Goal: Transaction & Acquisition: Purchase product/service

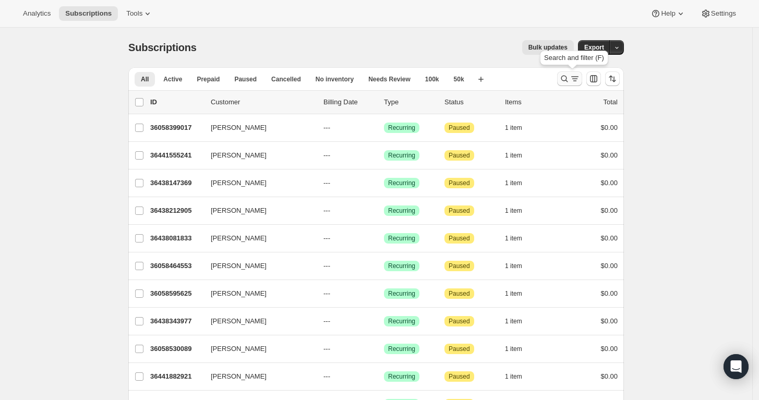
click at [575, 77] on icon "Search and filter results" at bounding box center [575, 76] width 7 height 1
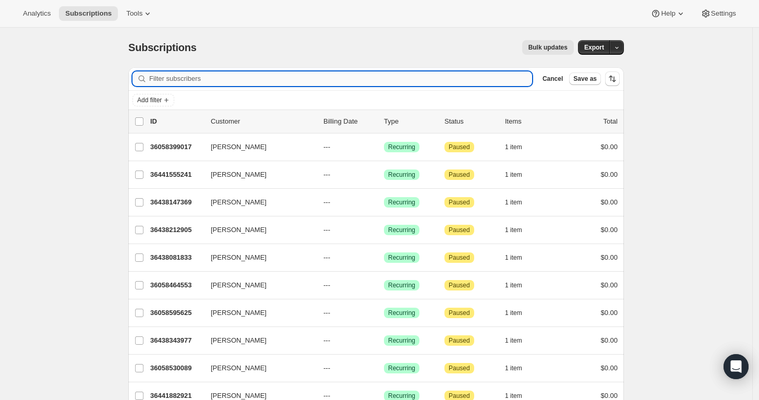
click at [394, 79] on input "Filter subscribers" at bounding box center [340, 79] width 383 height 15
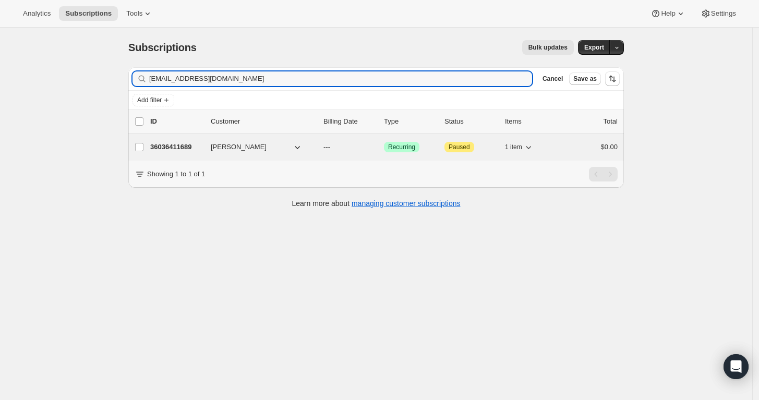
type input "[EMAIL_ADDRESS][DOMAIN_NAME]"
click at [175, 145] on p "36036411689" at bounding box center [176, 147] width 52 height 10
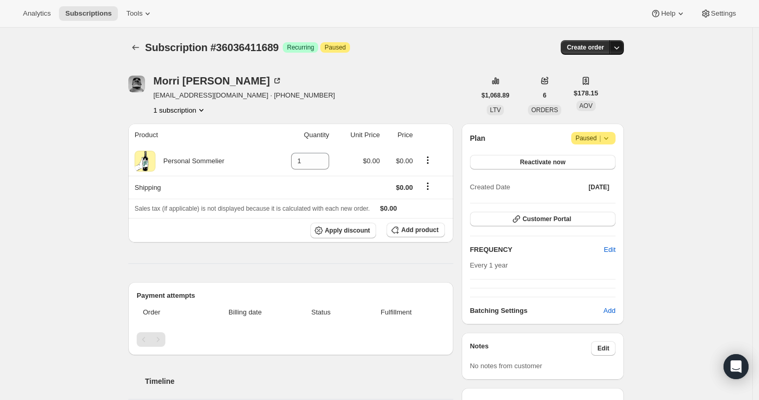
click at [622, 51] on icon "button" at bounding box center [617, 47] width 10 height 10
click at [613, 86] on span "Create custom one-time order" at bounding box center [576, 86] width 90 height 8
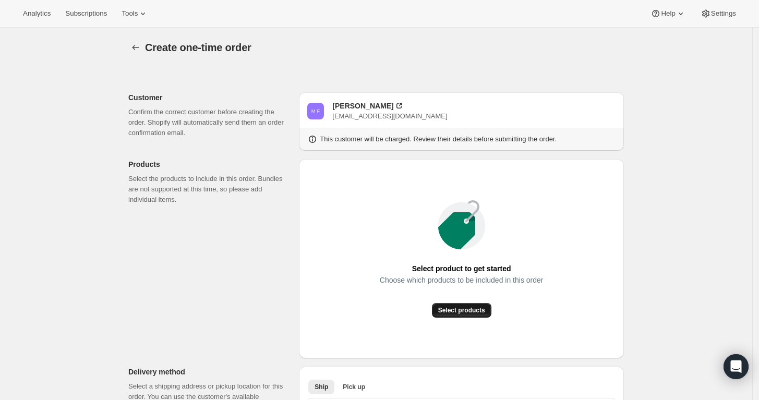
click at [463, 308] on span "Select products" at bounding box center [461, 310] width 47 height 8
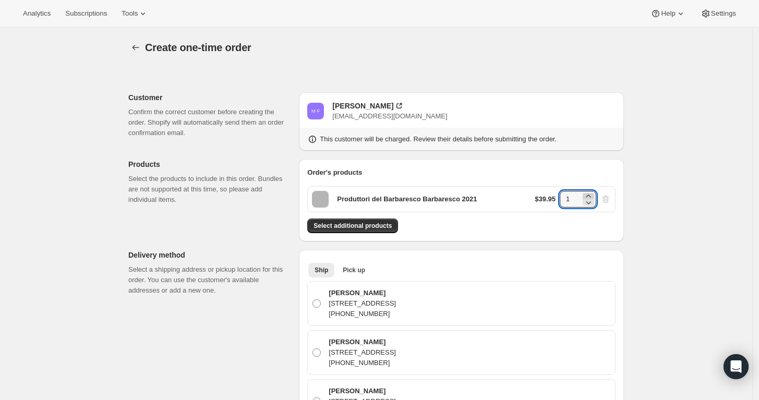
click at [591, 194] on icon at bounding box center [589, 196] width 10 height 10
click at [590, 205] on icon at bounding box center [589, 202] width 10 height 10
click at [590, 200] on icon at bounding box center [589, 202] width 10 height 10
click at [575, 196] on input "2" at bounding box center [570, 199] width 21 height 17
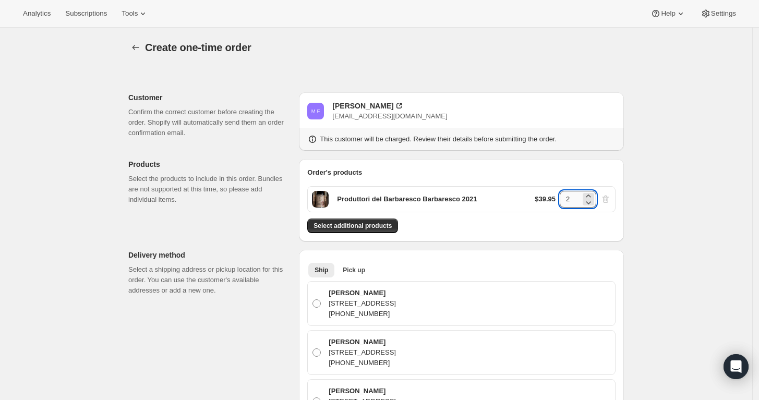
click at [575, 196] on input "2" at bounding box center [570, 199] width 21 height 17
type input "3"
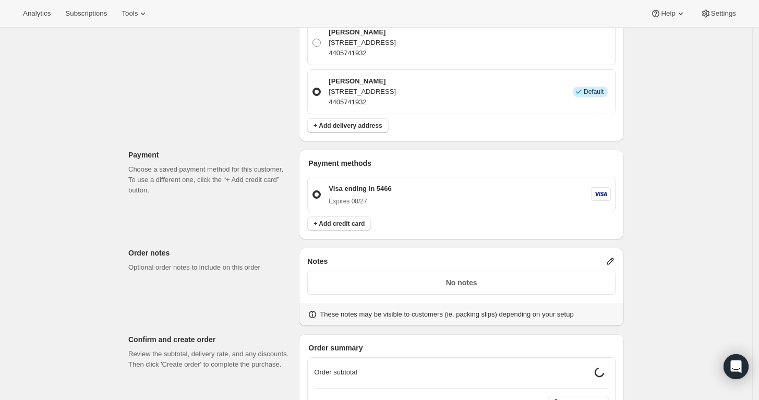
scroll to position [359, 0]
click at [614, 259] on icon at bounding box center [611, 262] width 7 height 7
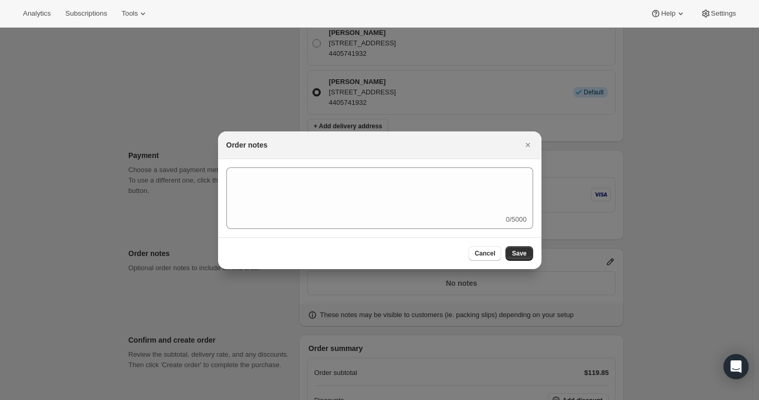
click at [425, 224] on div "0/5000" at bounding box center [380, 199] width 307 height 62
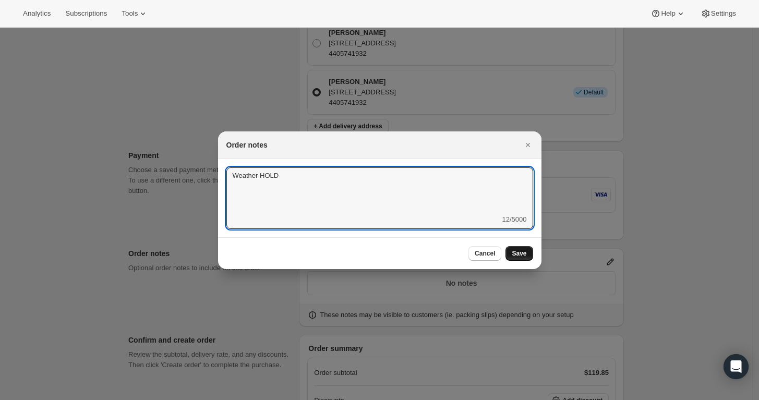
type textarea "Weather HOLD"
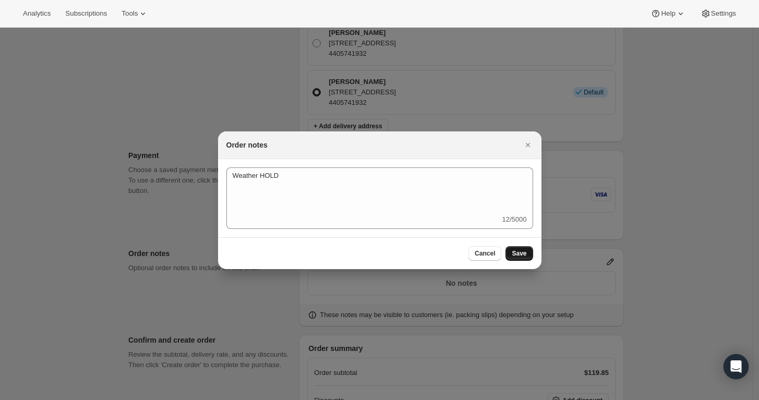
click at [527, 250] on button "Save" at bounding box center [519, 253] width 27 height 15
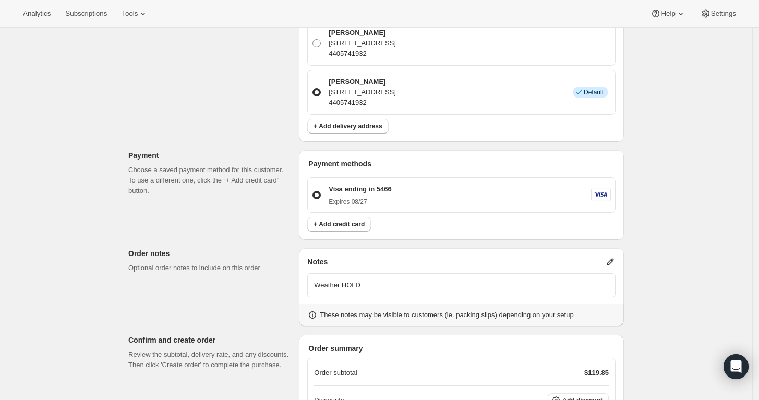
scroll to position [497, 0]
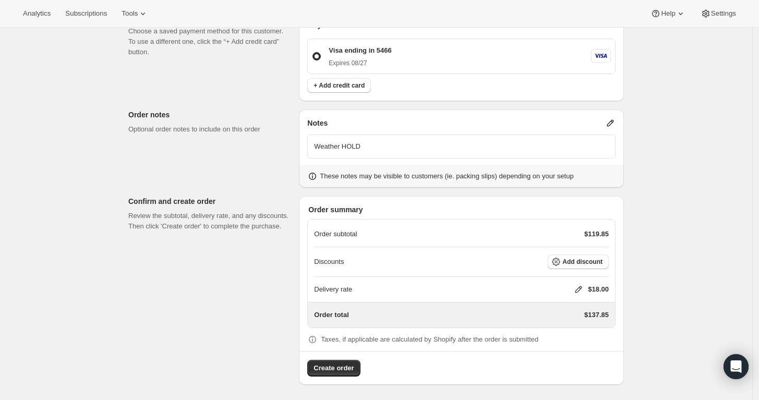
click at [581, 287] on icon at bounding box center [579, 290] width 7 height 7
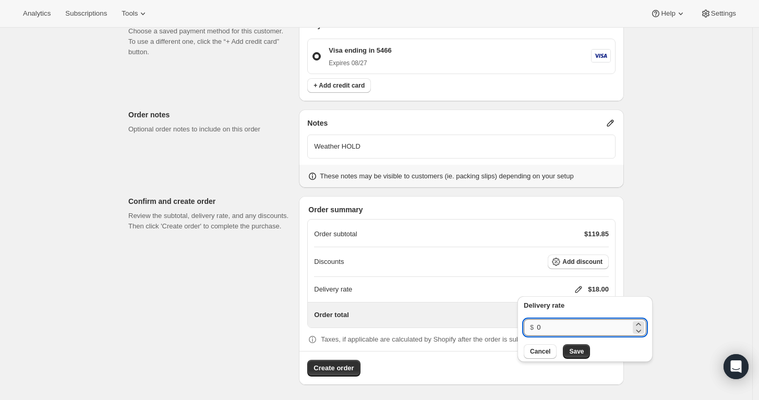
click at [573, 325] on input "0" at bounding box center [584, 327] width 94 height 17
type input "0"
click at [576, 349] on span "Save" at bounding box center [576, 352] width 15 height 8
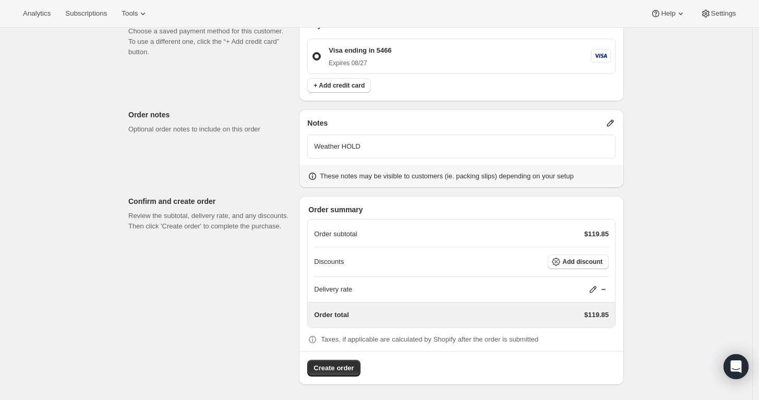
click at [341, 371] on span "Create order" at bounding box center [334, 368] width 40 height 10
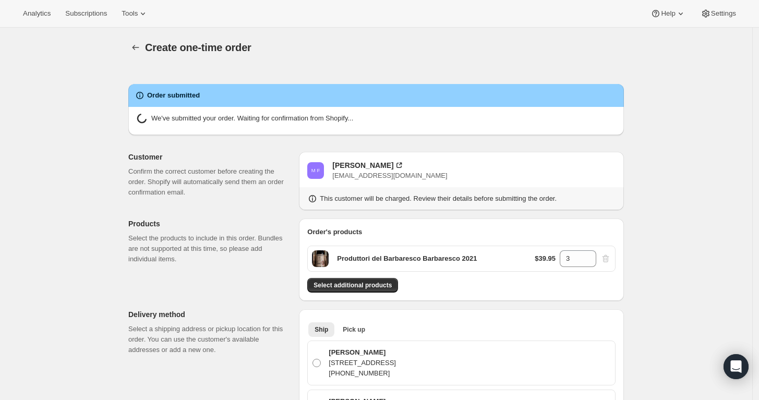
radio input "true"
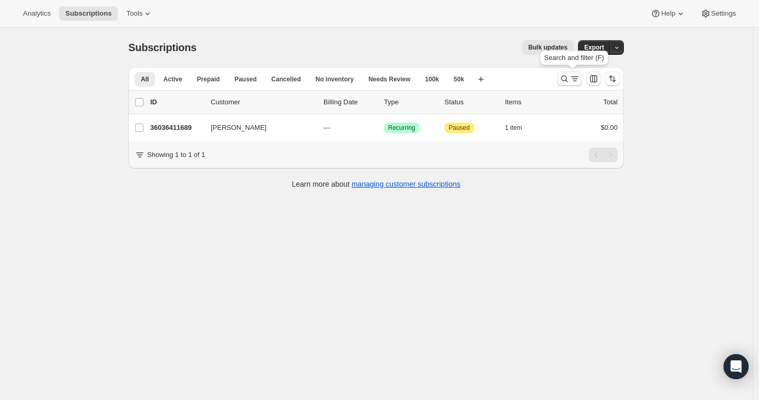
click at [572, 84] on button "Search and filter results" at bounding box center [569, 79] width 25 height 15
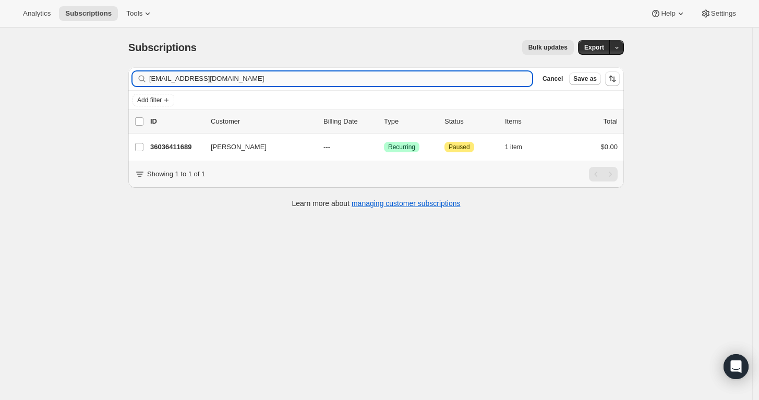
click at [327, 76] on input "[EMAIL_ADDRESS][DOMAIN_NAME]" at bounding box center [340, 79] width 383 height 15
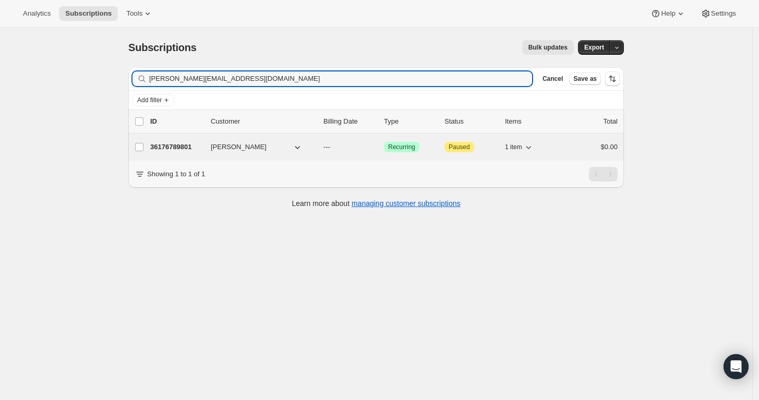
type input "[PERSON_NAME][EMAIL_ADDRESS][DOMAIN_NAME]"
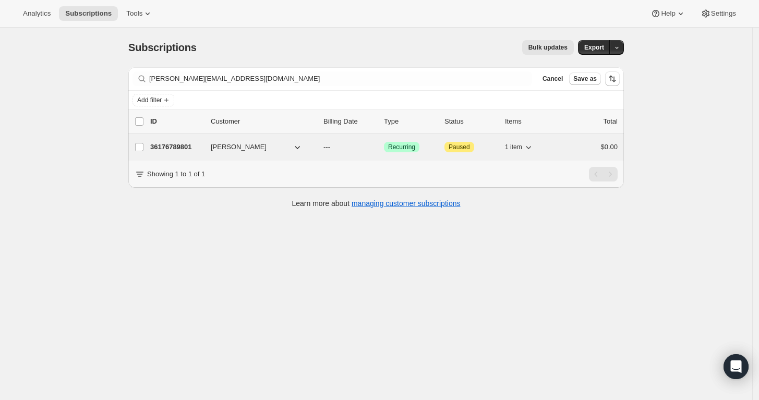
click at [180, 151] on p "36176789801" at bounding box center [176, 147] width 52 height 10
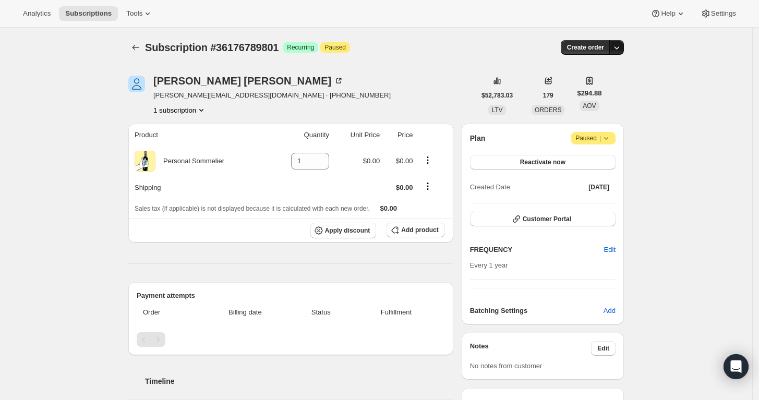
click at [619, 46] on icon "button" at bounding box center [617, 47] width 10 height 10
click at [601, 84] on span "Create custom one-time order" at bounding box center [576, 86] width 90 height 8
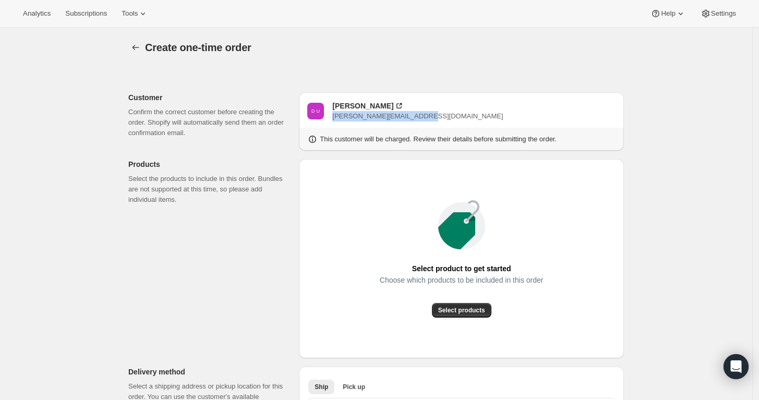
drag, startPoint x: 433, startPoint y: 116, endPoint x: 336, endPoint y: 117, distance: 97.1
click at [336, 117] on div "D U [PERSON_NAME] [PERSON_NAME][EMAIL_ADDRESS][DOMAIN_NAME]" at bounding box center [461, 111] width 308 height 21
copy span "[PERSON_NAME][EMAIL_ADDRESS][DOMAIN_NAME]"
click at [466, 312] on span "Select products" at bounding box center [461, 310] width 47 height 8
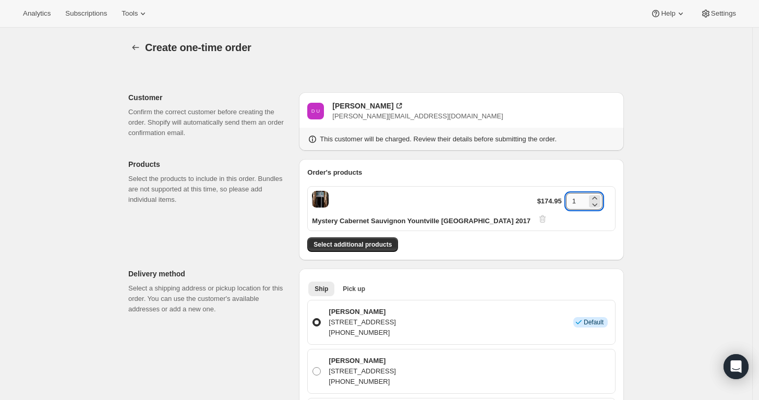
click at [573, 199] on input "1" at bounding box center [576, 201] width 21 height 17
drag, startPoint x: 569, startPoint y: 195, endPoint x: 577, endPoint y: 197, distance: 7.6
click at [577, 197] on input "1" at bounding box center [576, 201] width 21 height 17
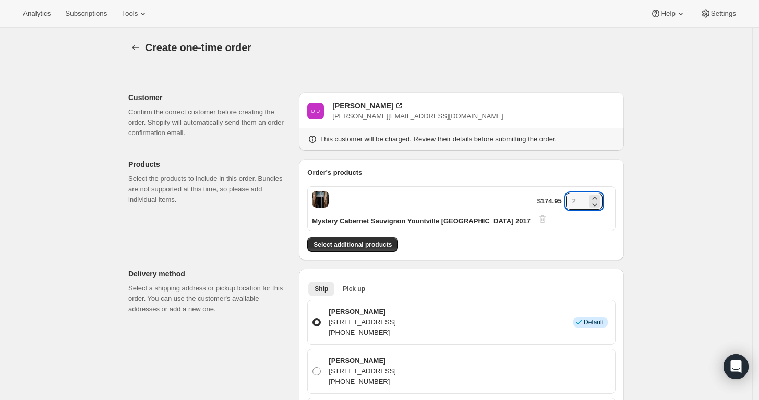
type input "2"
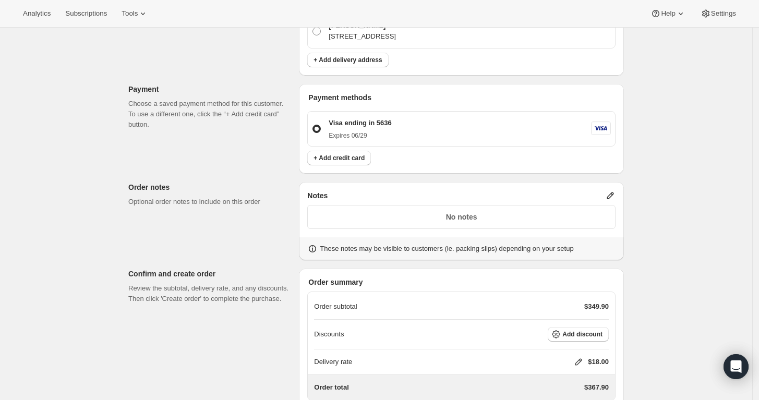
scroll to position [434, 0]
click at [561, 211] on p "No notes" at bounding box center [461, 216] width 295 height 10
click at [613, 189] on icon at bounding box center [610, 194] width 10 height 10
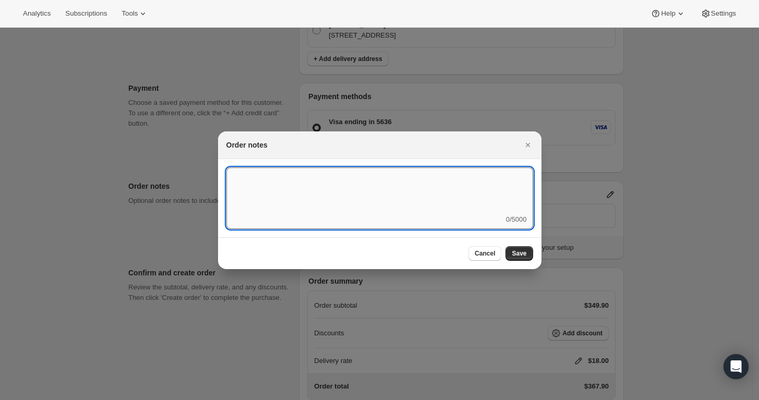
click at [487, 195] on textarea ":r3t:" at bounding box center [380, 191] width 307 height 47
type textarea "Weather HOLD"
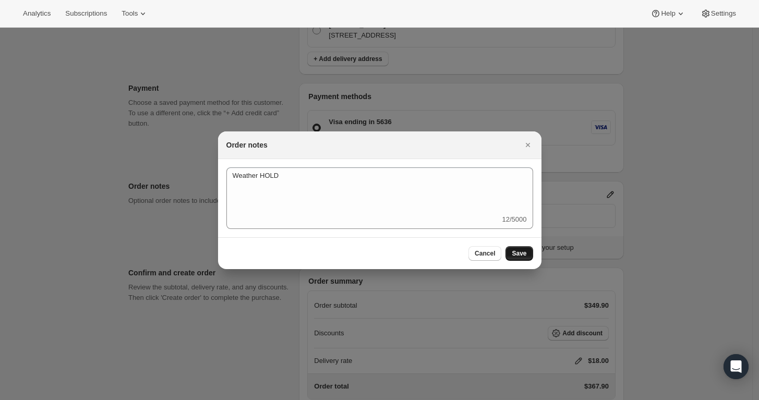
click at [521, 251] on span "Save" at bounding box center [519, 253] width 15 height 8
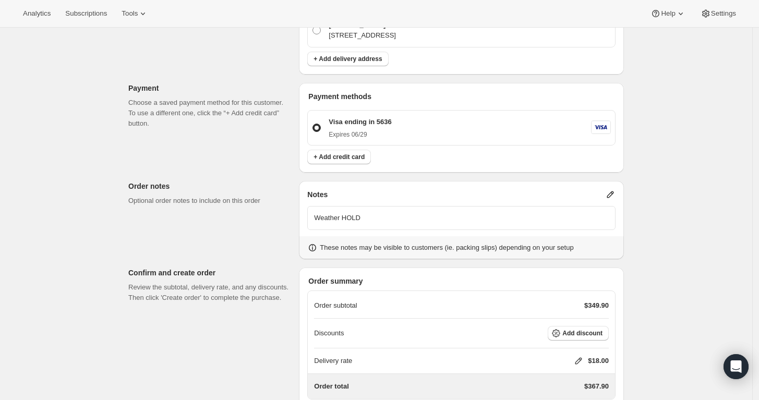
scroll to position [497, 0]
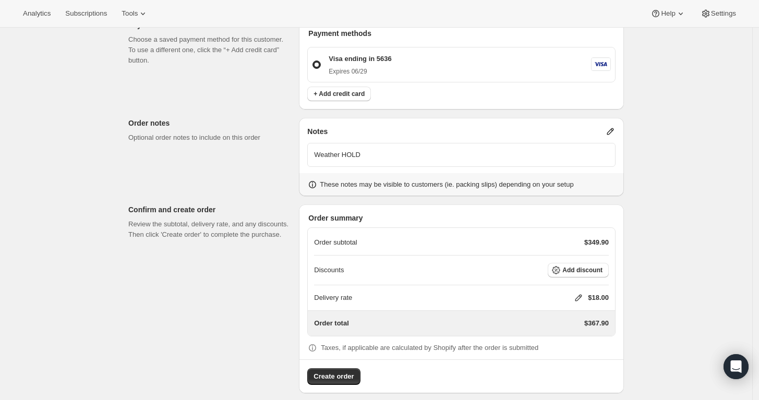
click at [579, 295] on icon at bounding box center [579, 298] width 7 height 7
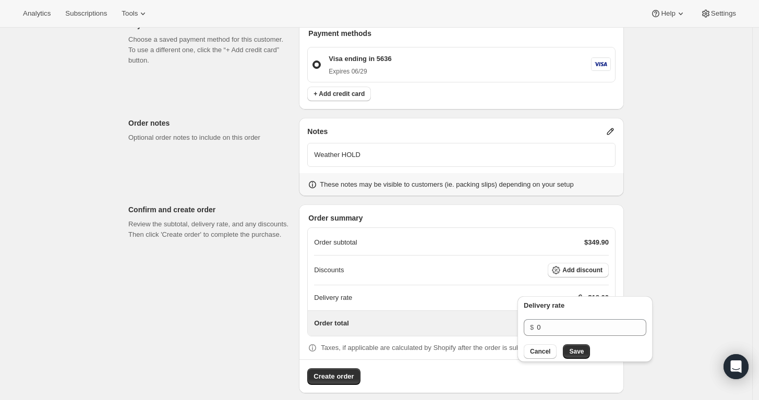
click at [557, 339] on div "Delivery rate $ 0 Cancel Save" at bounding box center [585, 330] width 123 height 58
click at [560, 335] on input "0" at bounding box center [584, 327] width 94 height 17
click at [575, 347] on button "Save" at bounding box center [576, 351] width 27 height 15
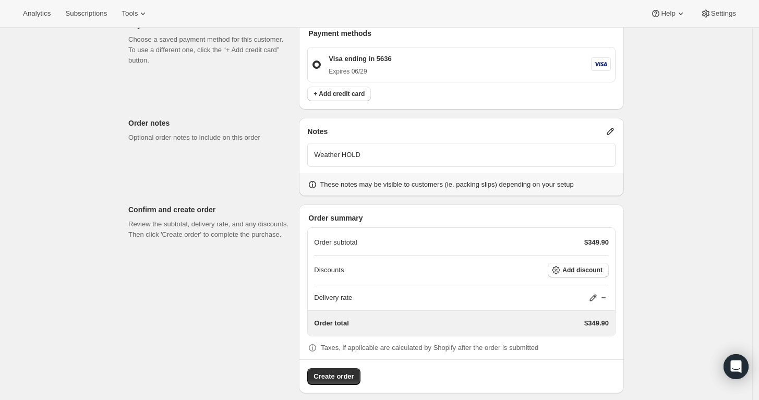
click at [350, 372] on span "Create order" at bounding box center [334, 377] width 40 height 10
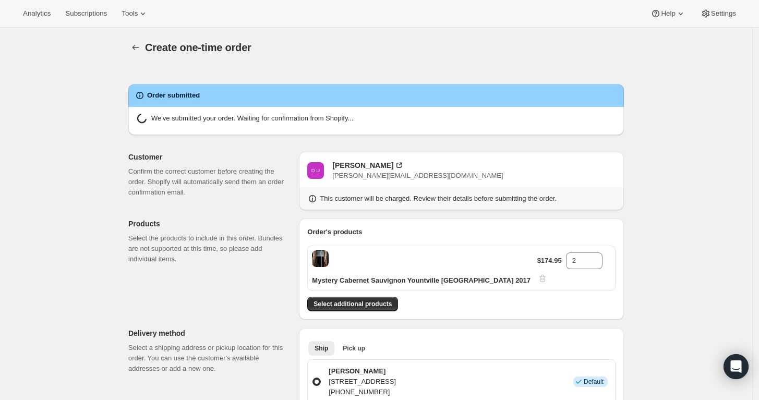
radio input "true"
